Goal: Transaction & Acquisition: Purchase product/service

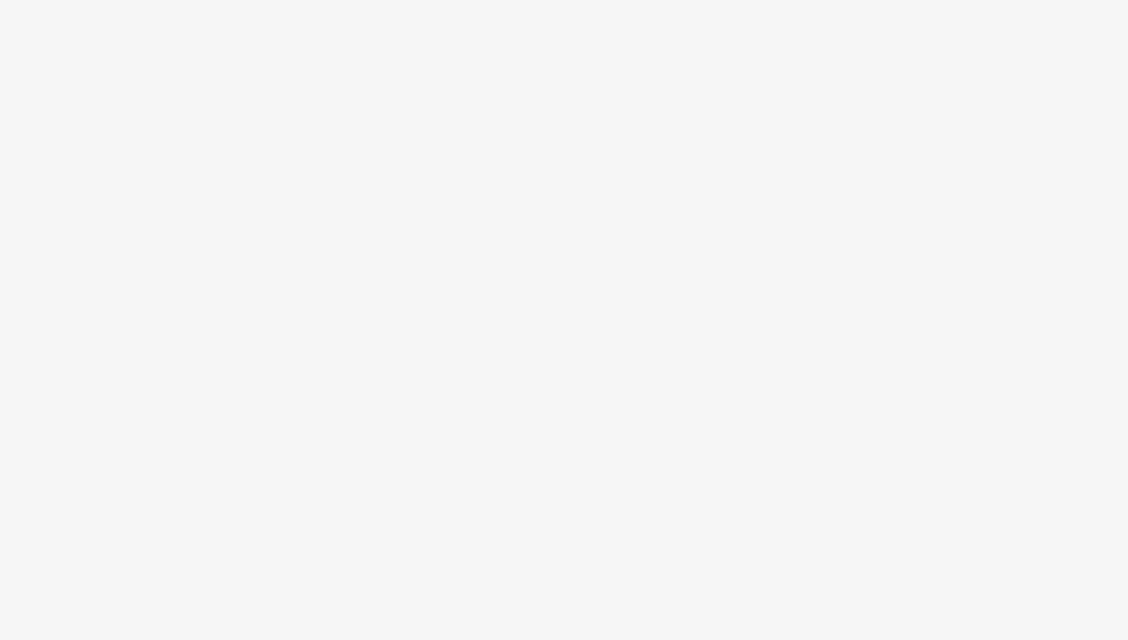
click at [797, 178] on body at bounding box center [564, 320] width 1128 height 640
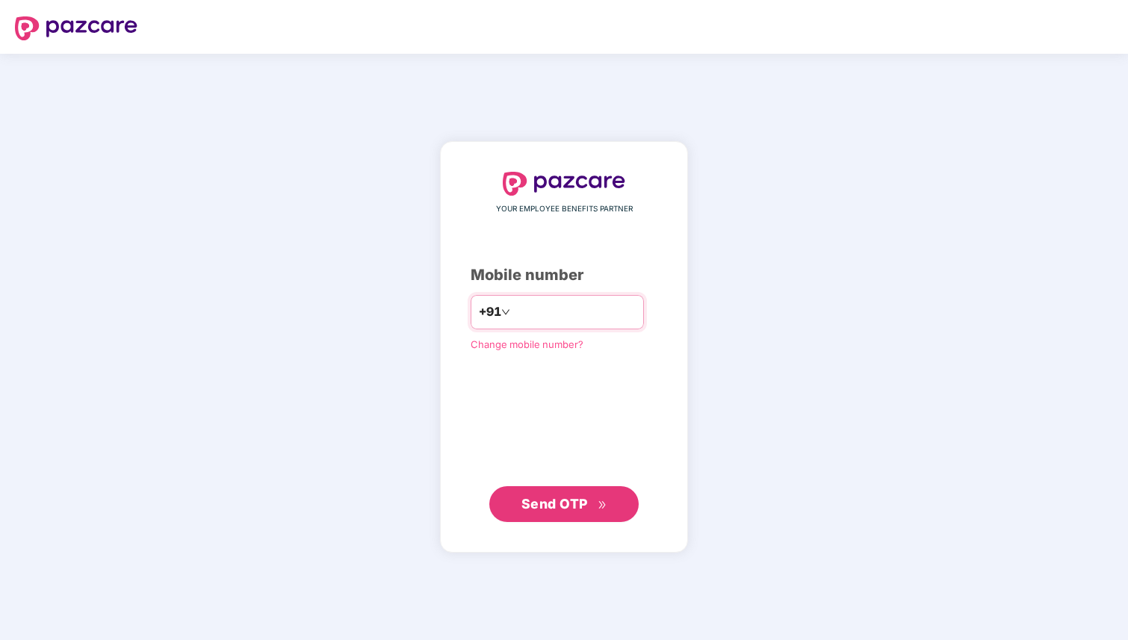
click at [589, 323] on input "number" at bounding box center [574, 312] width 122 height 24
type input "**********"
click at [591, 509] on span "Send OTP" at bounding box center [564, 504] width 86 height 21
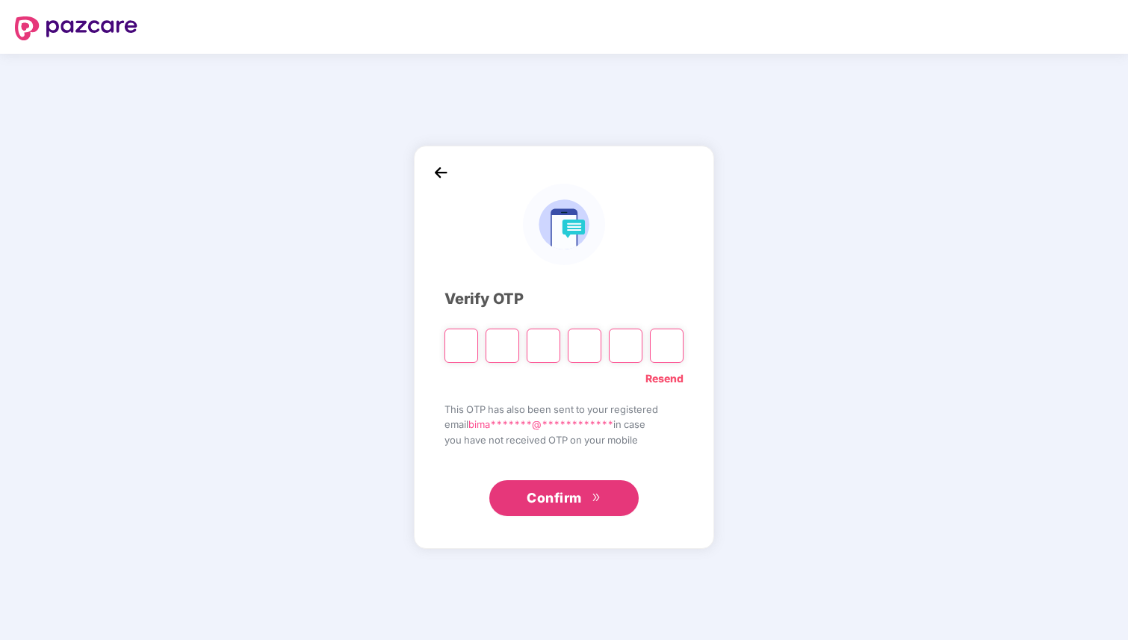
type input "*"
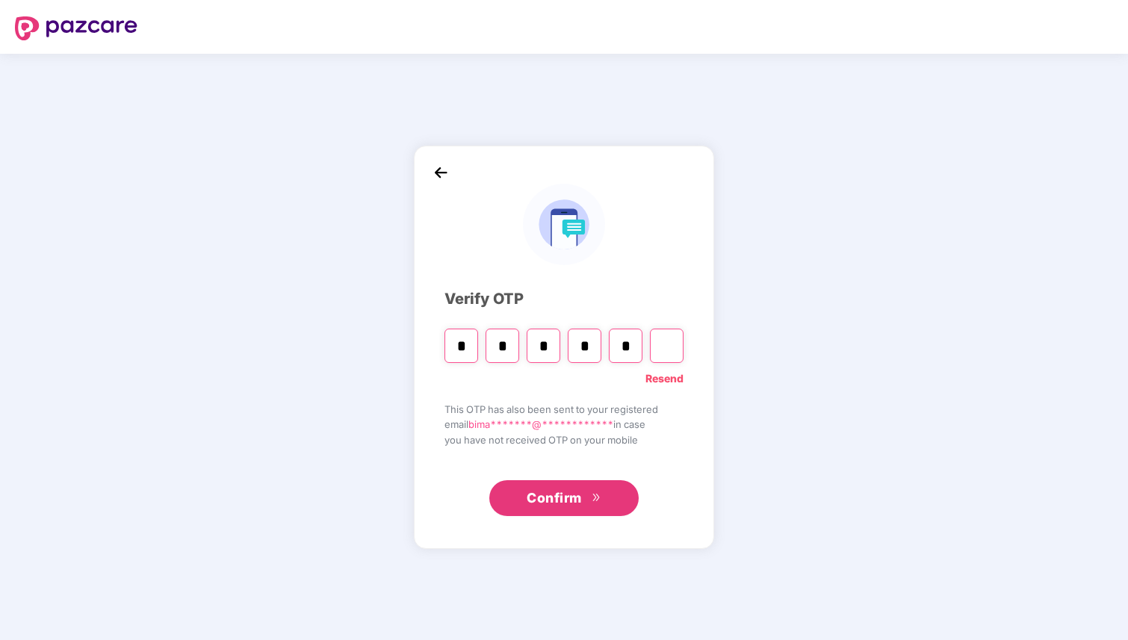
type input "*"
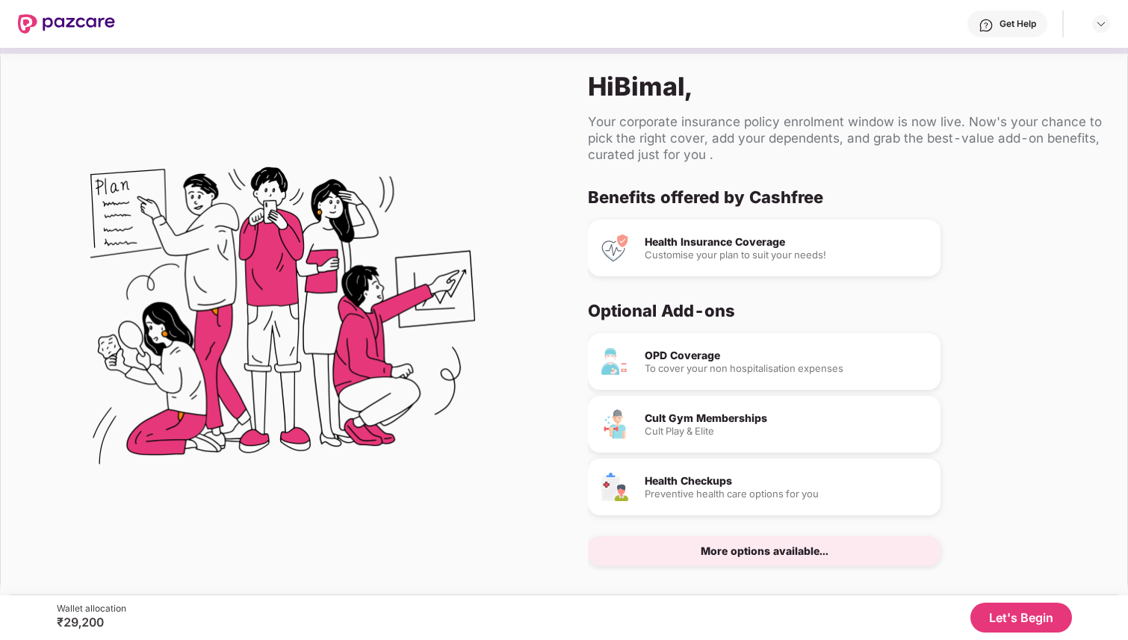
click at [767, 260] on div "Health Insurance Coverage Customise your plan to suit your needs!" at bounding box center [764, 248] width 352 height 57
click at [747, 418] on div "Cult Gym Memberships" at bounding box center [786, 418] width 284 height 10
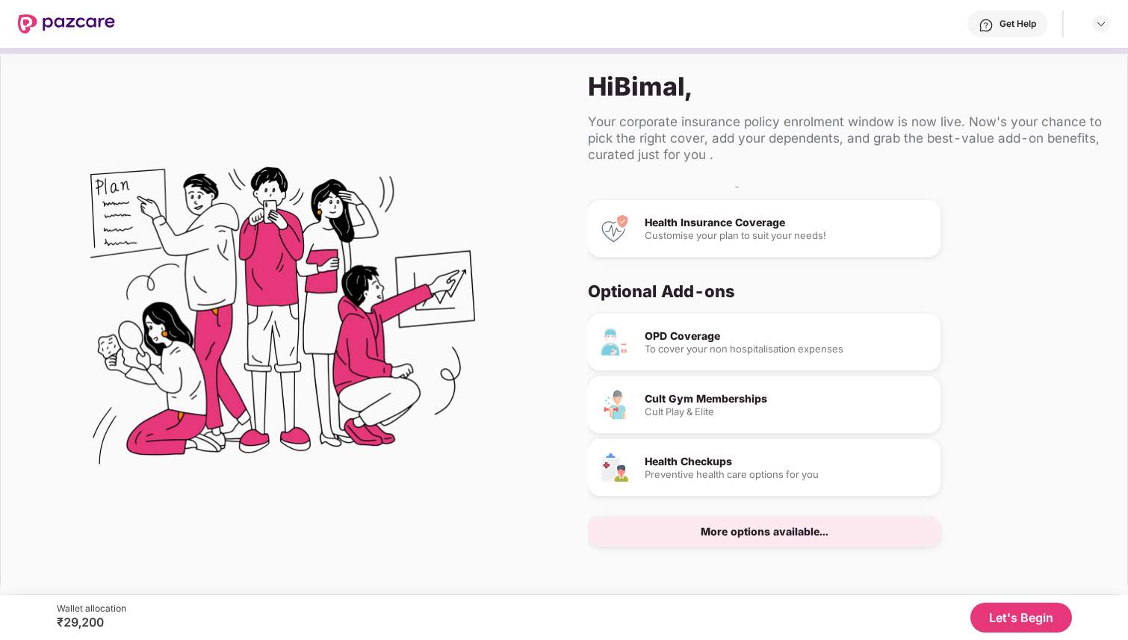
click at [759, 535] on div "More options available..." at bounding box center [765, 532] width 128 height 10
click at [1007, 618] on button "Let's Begin" at bounding box center [1021, 618] width 102 height 30
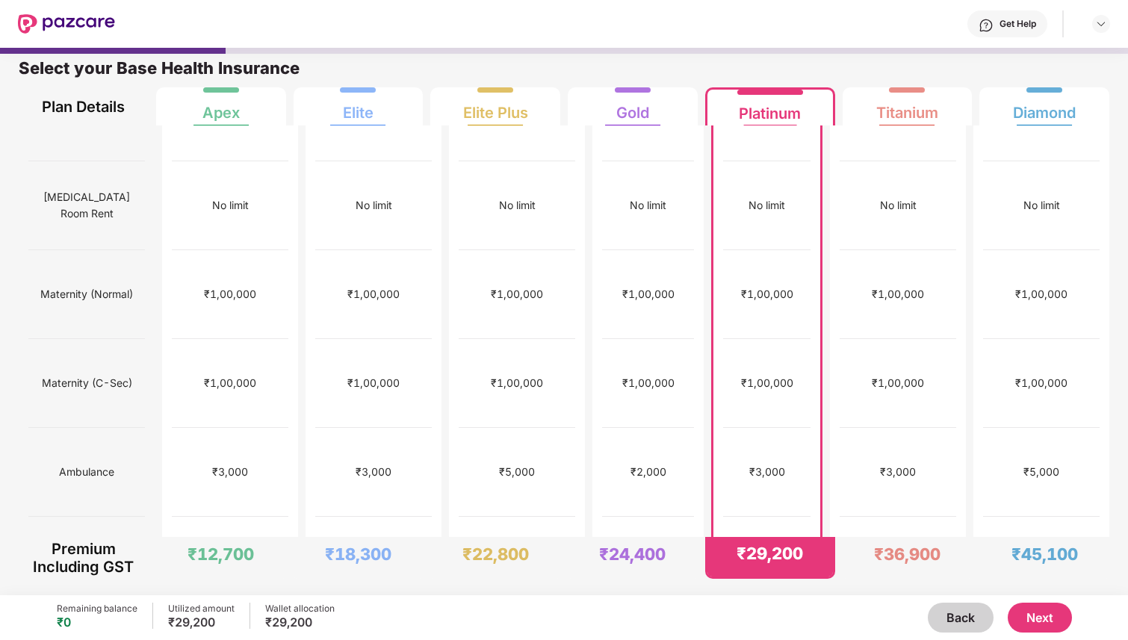
scroll to position [0, 0]
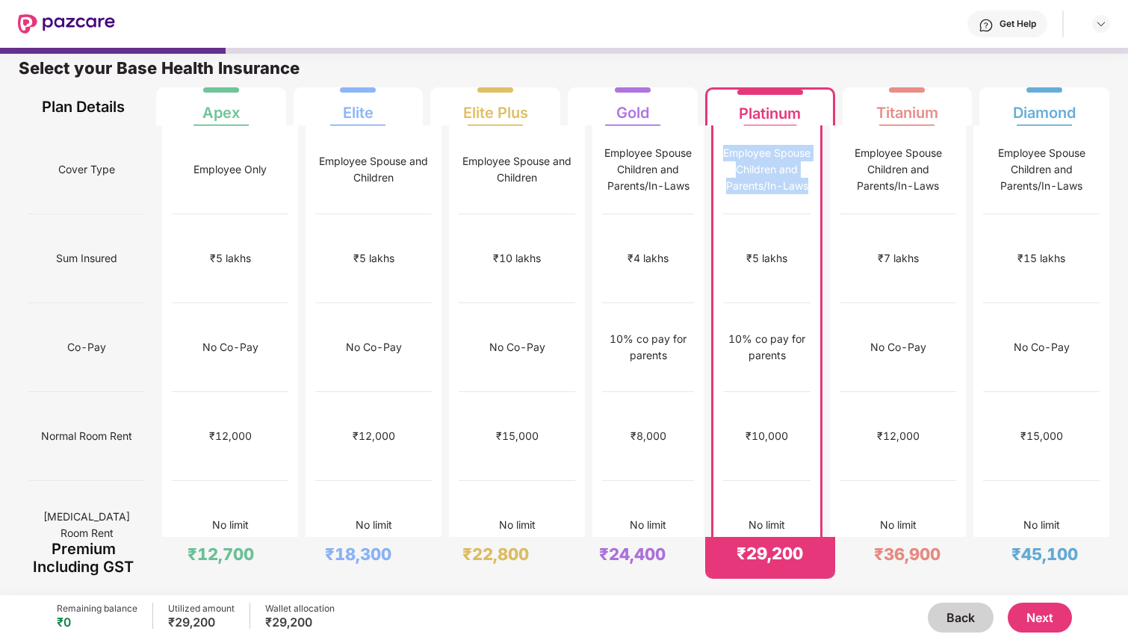
drag, startPoint x: 720, startPoint y: 146, endPoint x: 829, endPoint y: 184, distance: 115.5
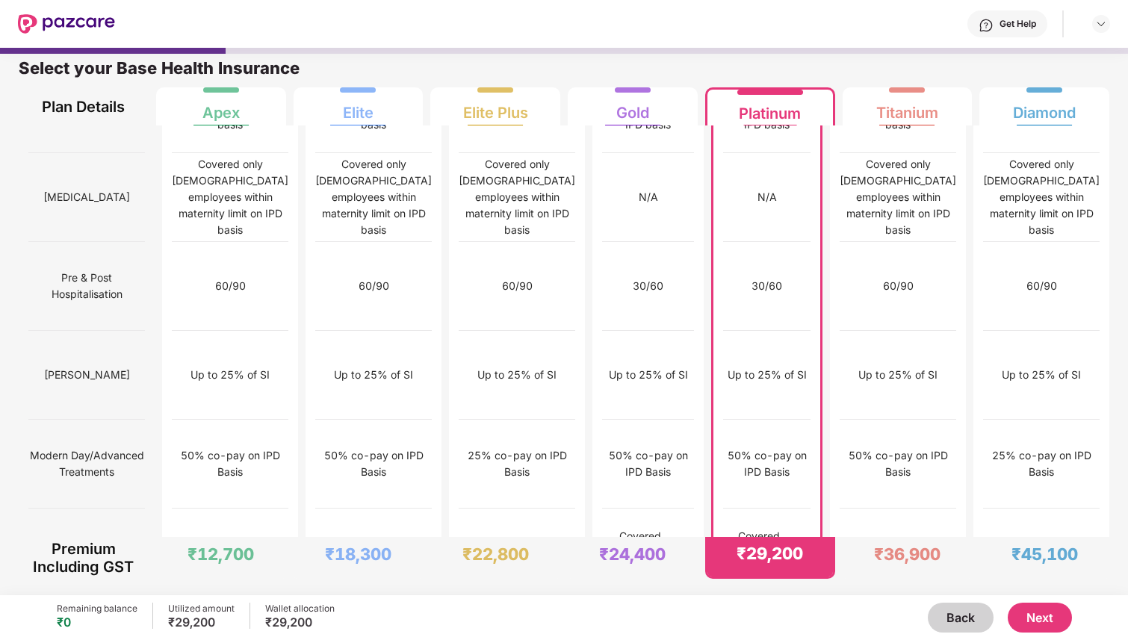
scroll to position [1308, 0]
click at [810, 544] on img at bounding box center [804, 550] width 12 height 12
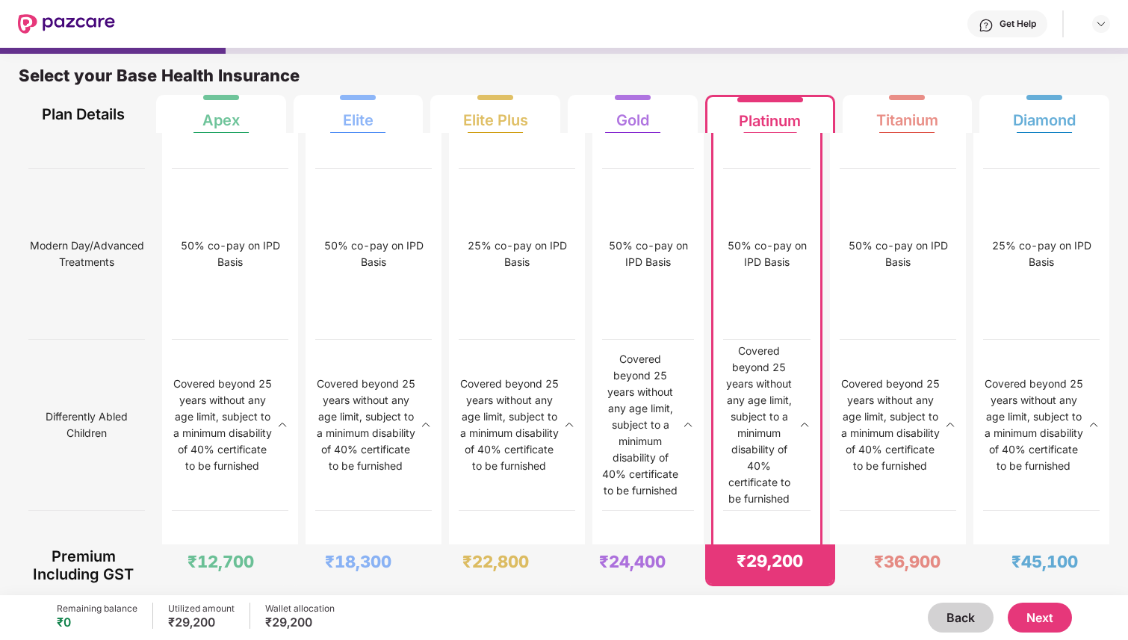
scroll to position [7, 0]
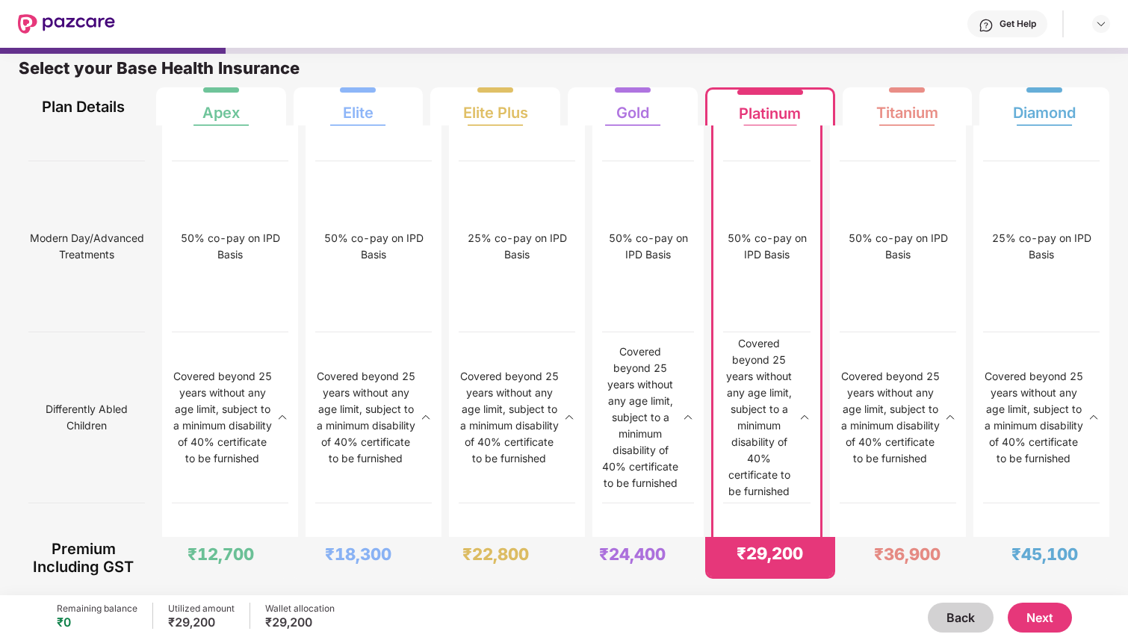
click at [1031, 623] on button "Next" at bounding box center [1039, 618] width 64 height 30
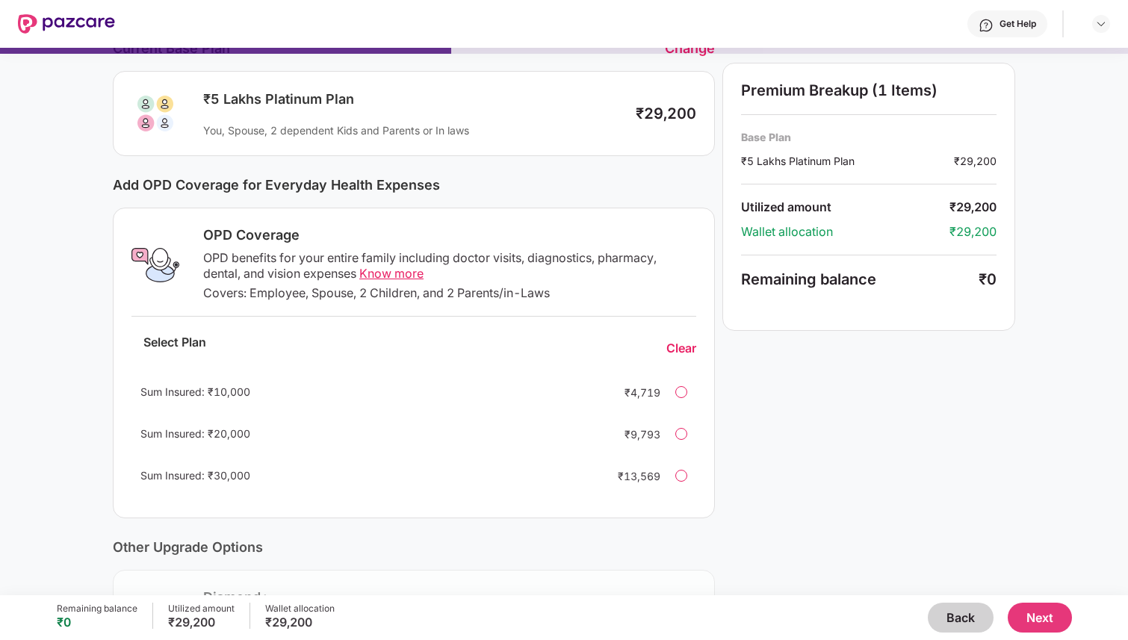
scroll to position [74, 0]
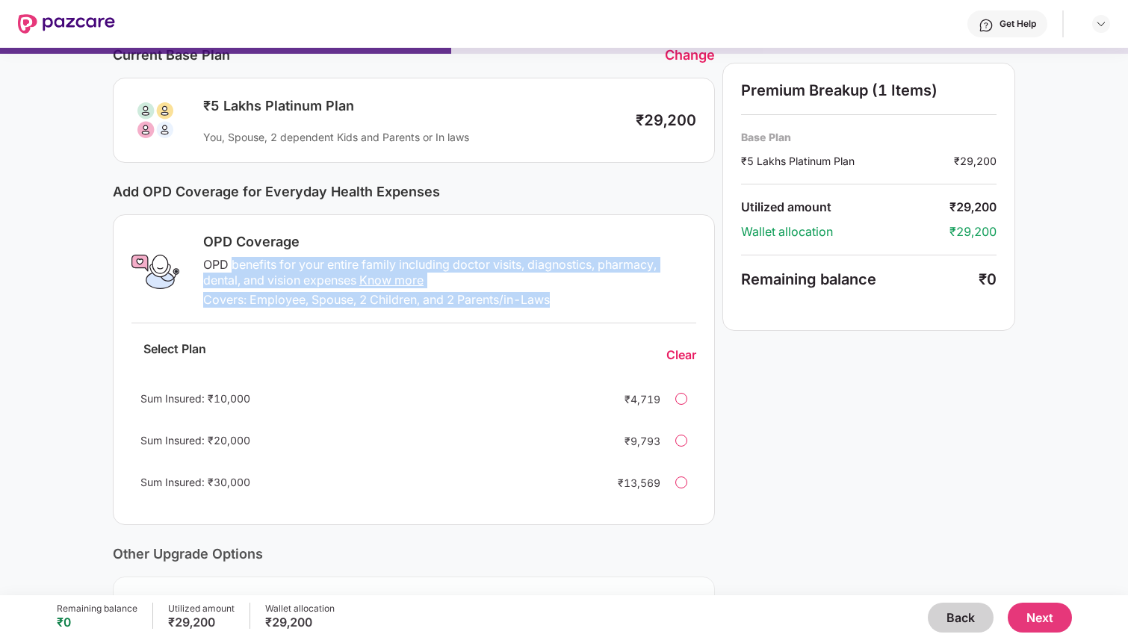
drag, startPoint x: 229, startPoint y: 264, endPoint x: 589, endPoint y: 306, distance: 363.2
click at [589, 306] on div "OPD Coverage OPD benefits for your entire family including doctor visits, diagn…" at bounding box center [445, 272] width 502 height 78
click at [589, 306] on div "Covers: Employee, Spouse, 2 Children, and 2 Parents/in-Laws" at bounding box center [449, 300] width 493 height 16
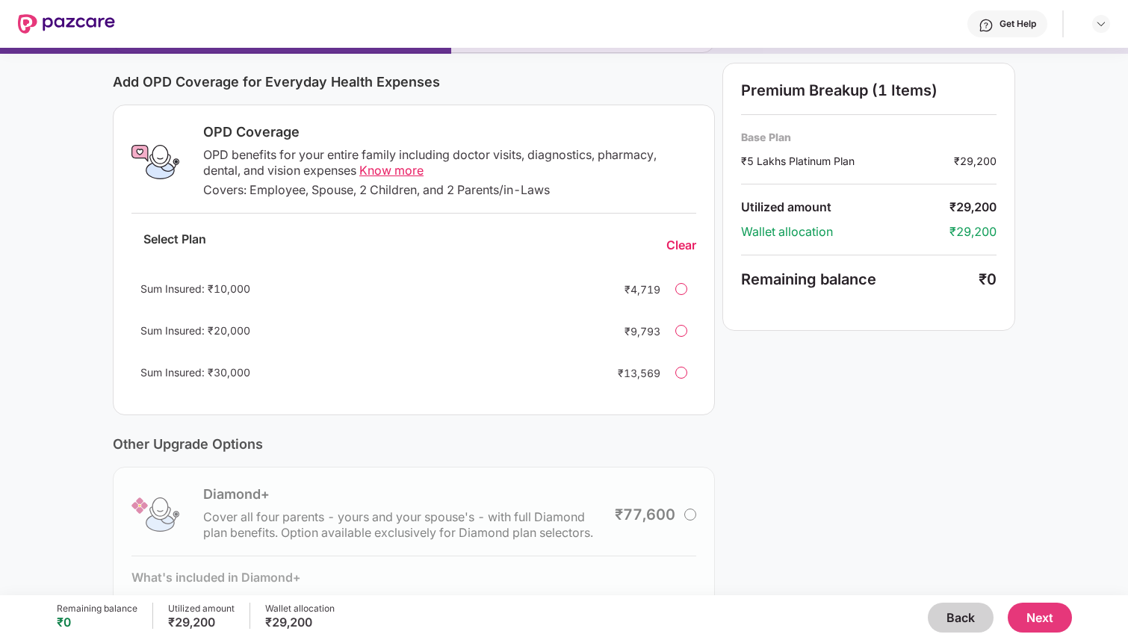
scroll to position [164, 0]
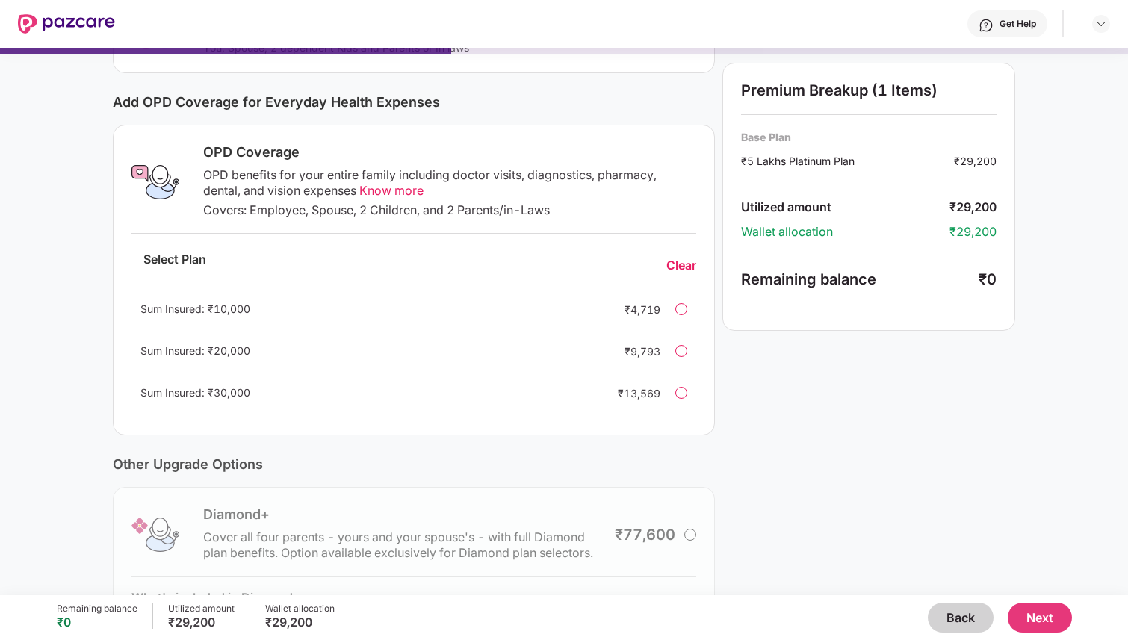
click at [394, 189] on span "Know more" at bounding box center [391, 190] width 64 height 15
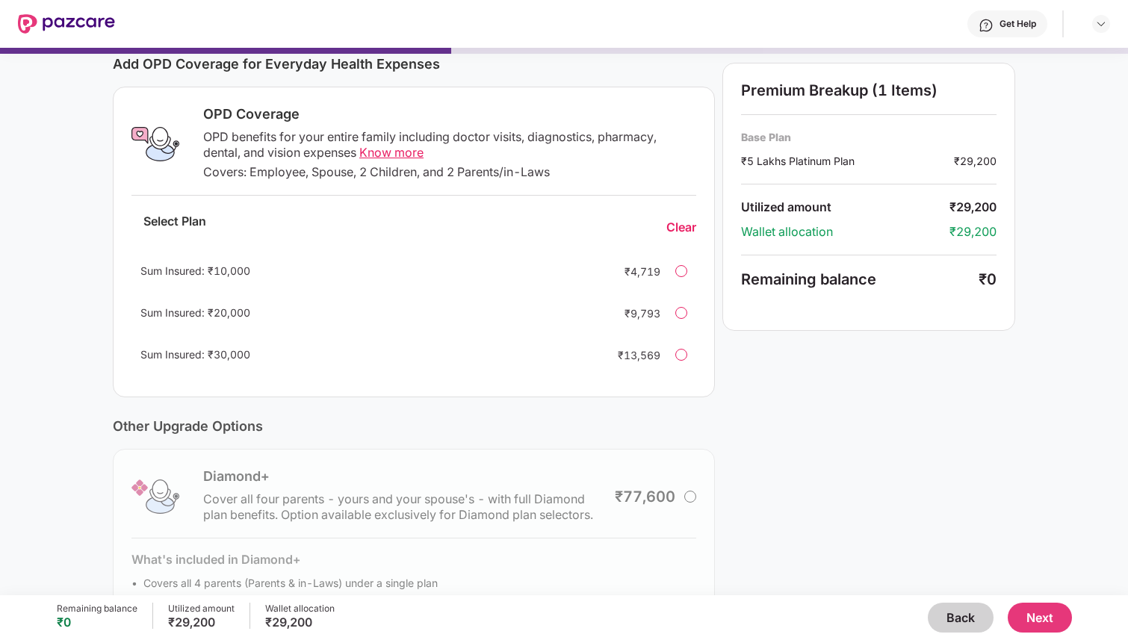
scroll to position [276, 0]
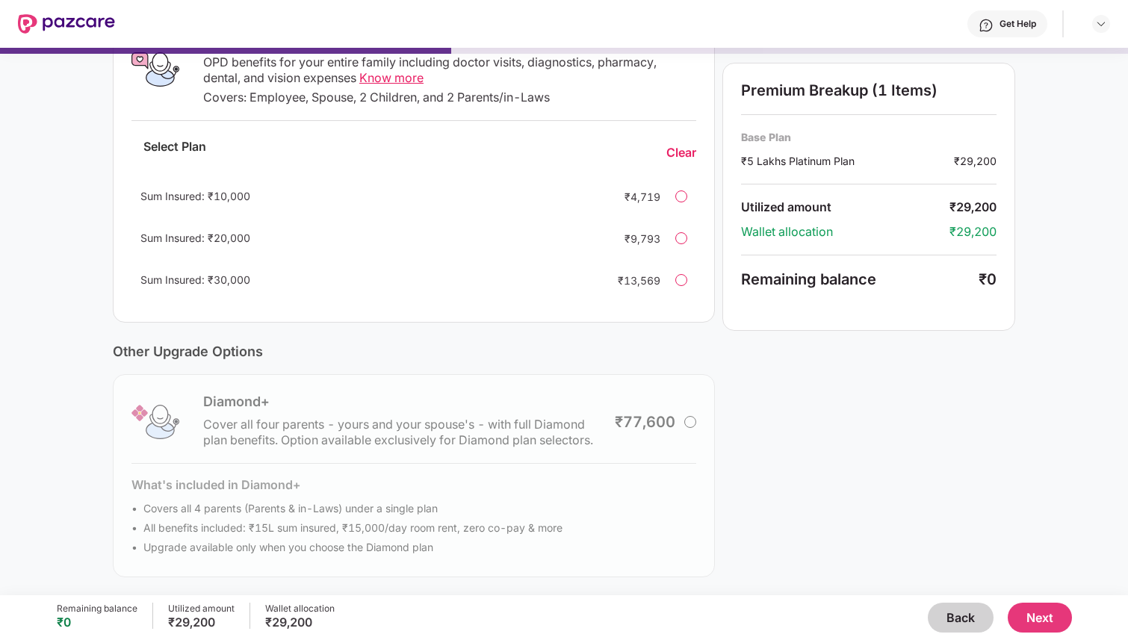
click at [1039, 613] on button "Next" at bounding box center [1039, 618] width 64 height 30
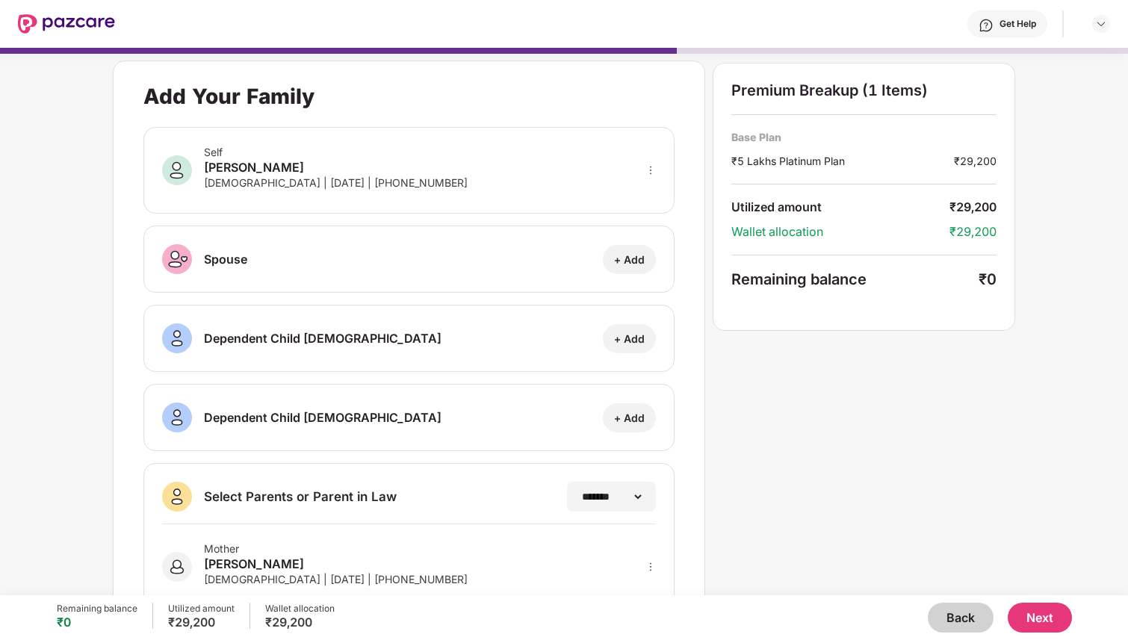
scroll to position [0, 0]
